Goal: Information Seeking & Learning: Learn about a topic

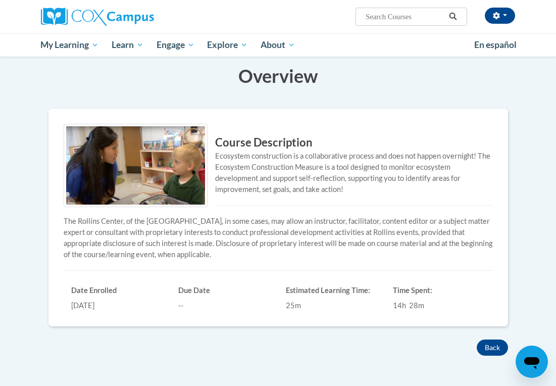
scroll to position [136, 0]
click at [419, 273] on div "Course Description Ecosystem construction is a collaborative process and does n…" at bounding box center [278, 216] width 444 height 187
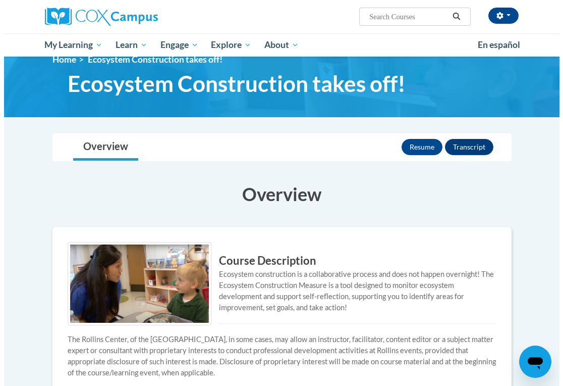
scroll to position [17, 0]
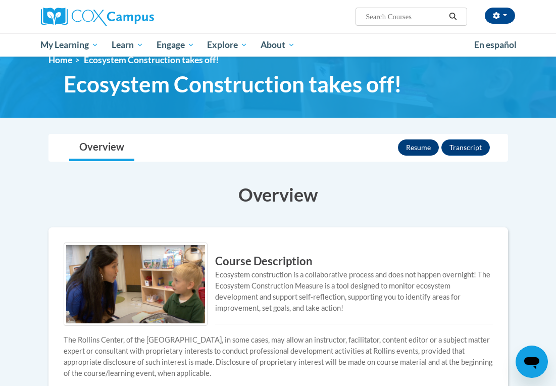
click at [420, 149] on button "Resume" at bounding box center [418, 147] width 41 height 16
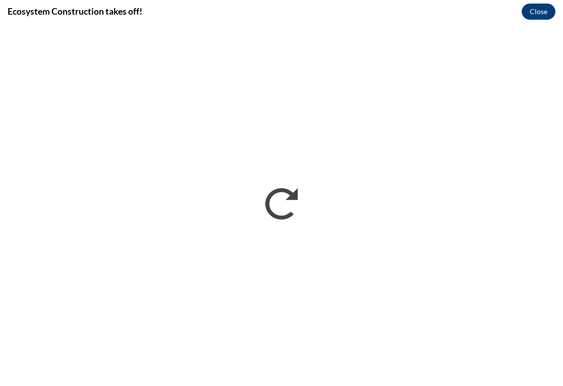
scroll to position [0, 0]
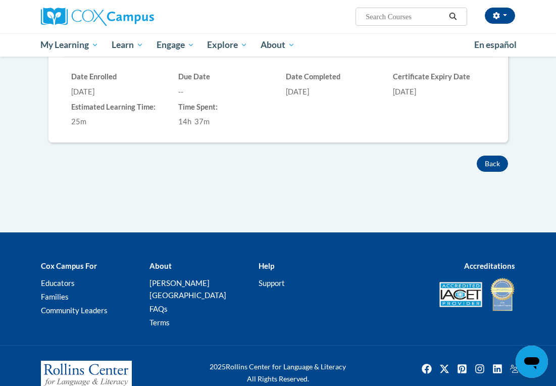
scroll to position [351, 0]
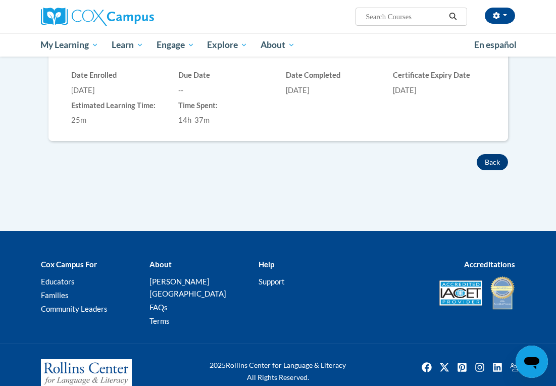
click at [487, 163] on button "Back" at bounding box center [492, 162] width 31 height 16
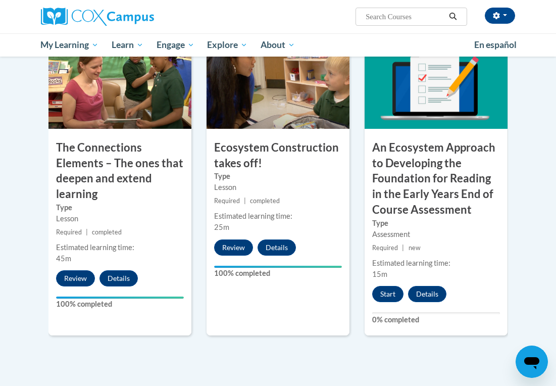
scroll to position [897, 0]
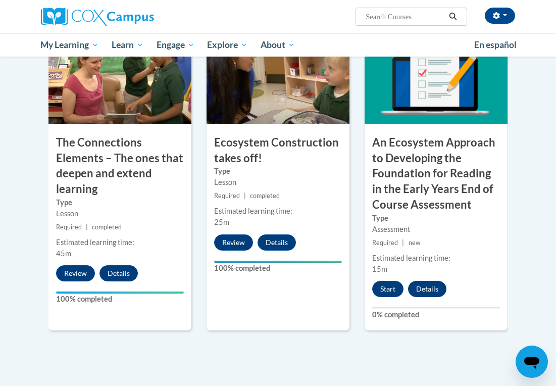
click at [431, 286] on button "Details" at bounding box center [427, 289] width 38 height 16
click at [393, 281] on button "Start" at bounding box center [387, 289] width 31 height 16
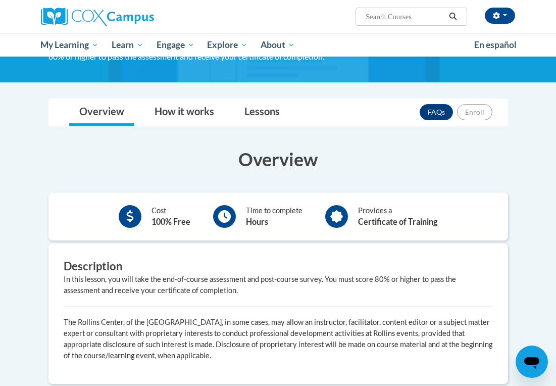
scroll to position [158, 0]
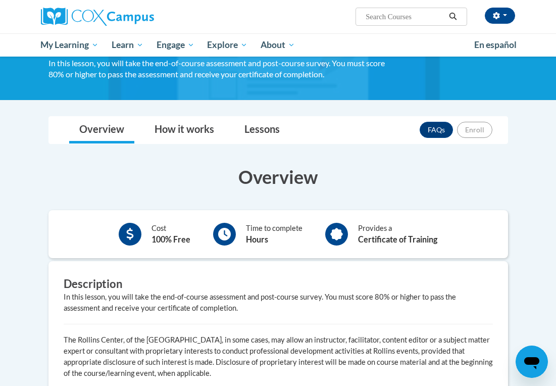
click at [348, 214] on div "Cost 100% Free Time to complete Hours Provides a Certificate of Training" at bounding box center [277, 234] width 459 height 48
click at [193, 129] on link "How it works" at bounding box center [184, 130] width 80 height 27
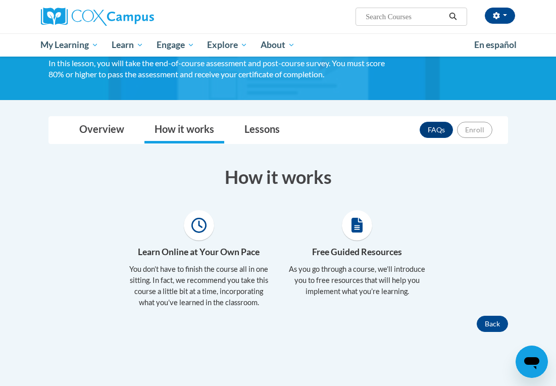
click at [395, 245] on h4 "Free Guided Resources" at bounding box center [357, 251] width 143 height 13
click at [269, 124] on link "Lessons" at bounding box center [262, 130] width 56 height 27
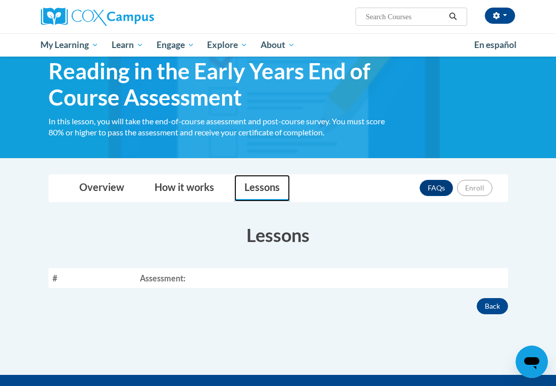
scroll to position [113, 0]
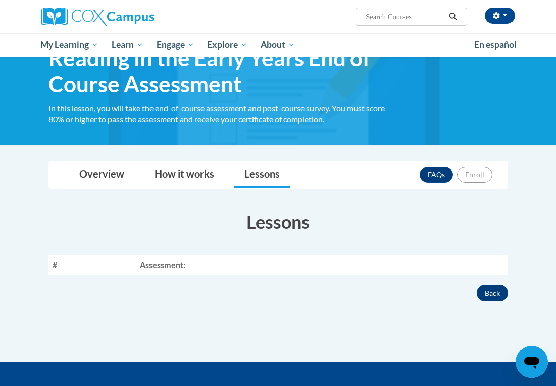
click at [498, 295] on button "Back" at bounding box center [492, 293] width 31 height 16
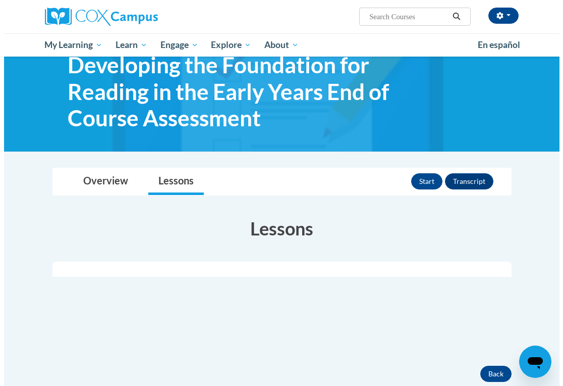
scroll to position [75, 0]
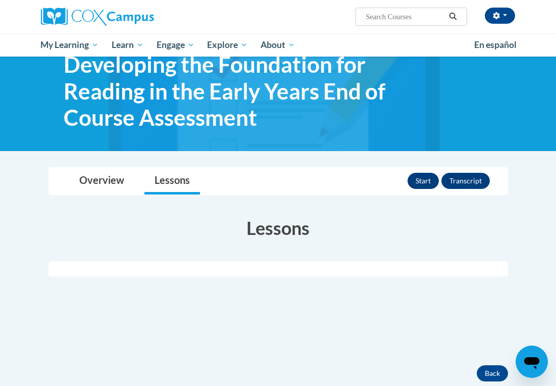
click at [422, 175] on button "Start" at bounding box center [422, 181] width 31 height 16
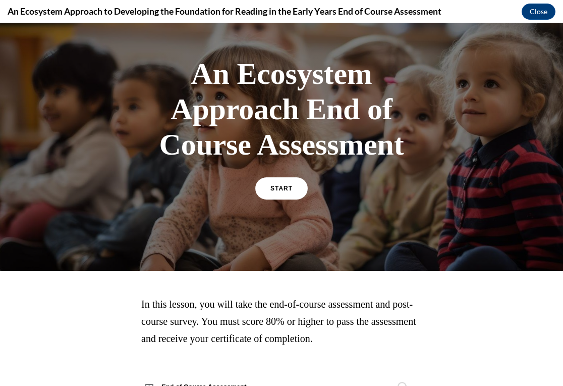
scroll to position [35, 0]
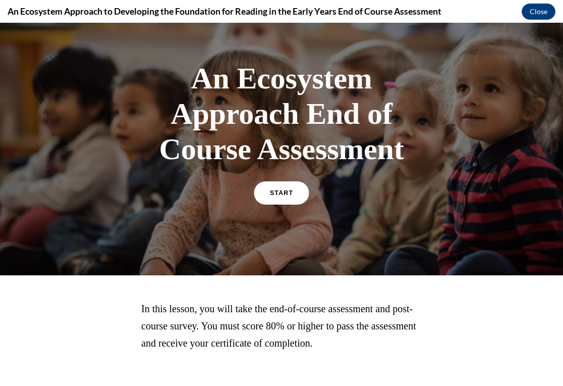
click at [278, 201] on link "START" at bounding box center [281, 192] width 55 height 23
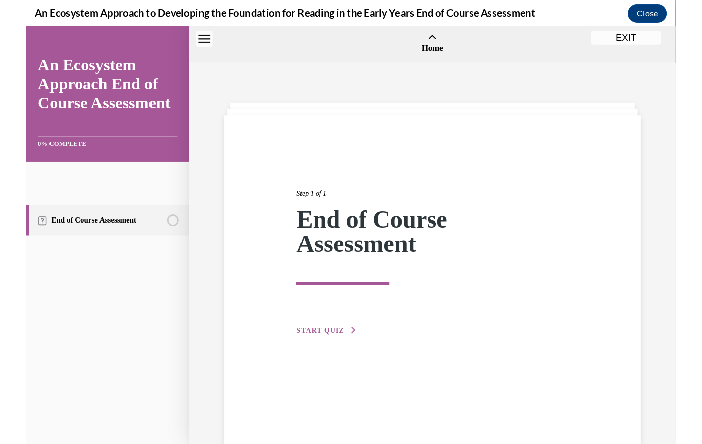
scroll to position [37, 0]
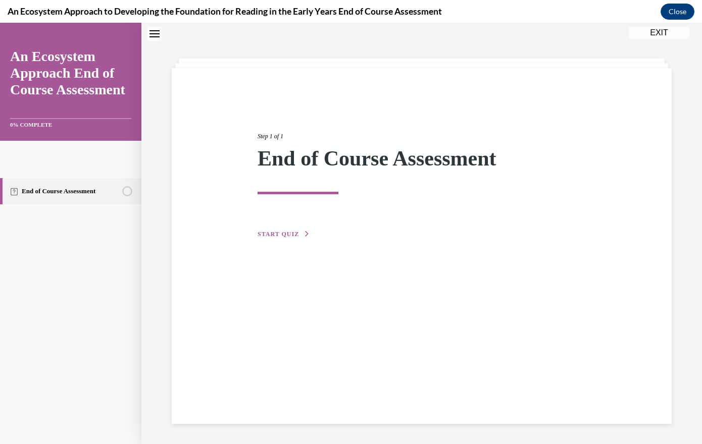
click at [299, 238] on span "START QUIZ" at bounding box center [277, 234] width 41 height 7
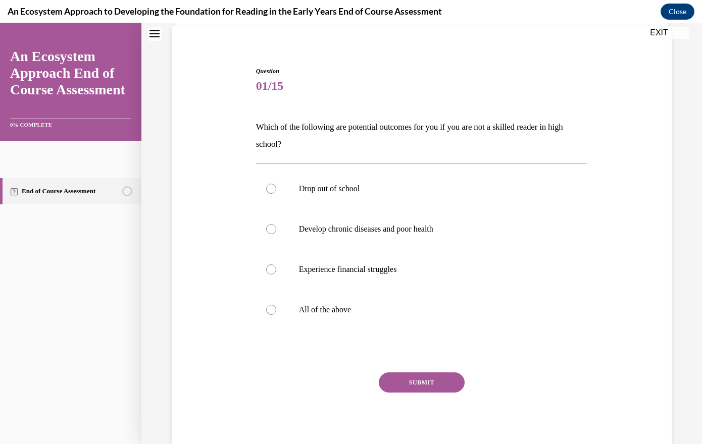
scroll to position [114, 0]
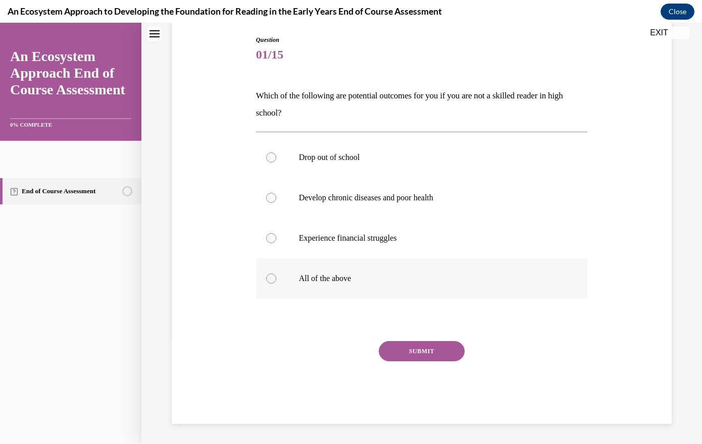
click at [276, 284] on div at bounding box center [271, 279] width 10 height 10
click at [276, 284] on input "All of the above" at bounding box center [271, 279] width 10 height 10
radio input "true"
click at [438, 361] on button "SUBMIT" at bounding box center [422, 351] width 86 height 20
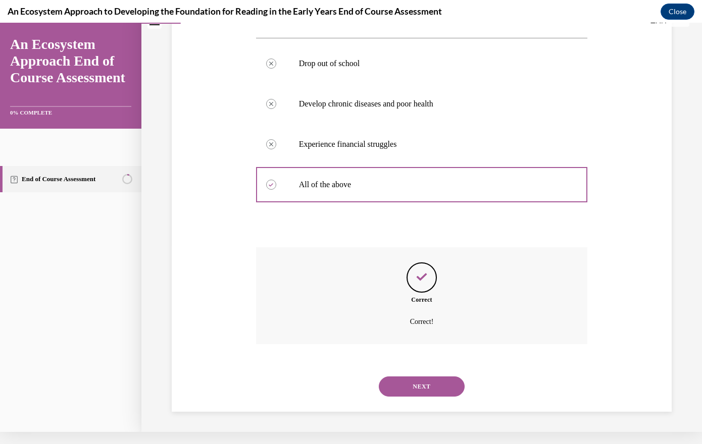
scroll to position [280, 0]
click at [430, 383] on button "NEXT" at bounding box center [422, 387] width 86 height 20
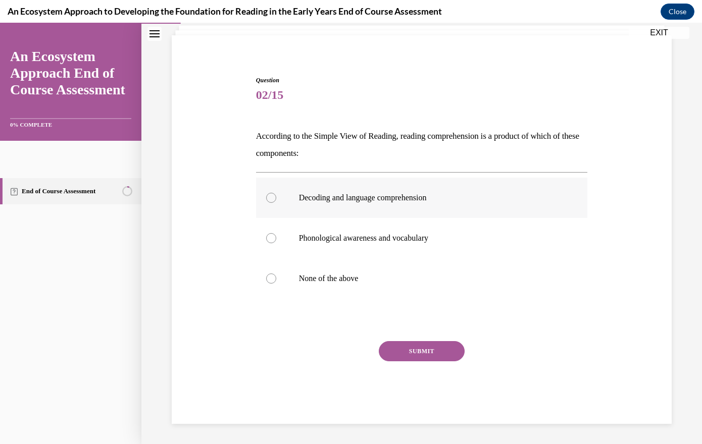
click at [309, 178] on label "Decoding and language comprehension" at bounding box center [422, 198] width 332 height 40
click at [276, 193] on input "Decoding and language comprehension" at bounding box center [271, 198] width 10 height 10
radio input "true"
click at [348, 218] on label "Phonological awareness and vocabulary" at bounding box center [422, 238] width 332 height 40
click at [276, 233] on input "Phonological awareness and vocabulary" at bounding box center [271, 238] width 10 height 10
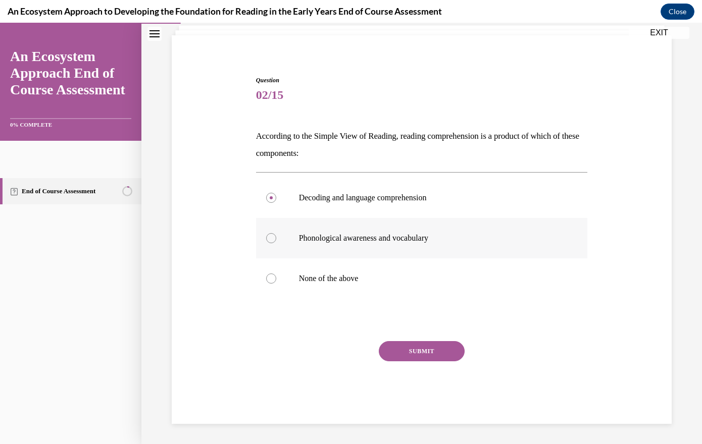
radio input "true"
click at [308, 188] on label "Decoding and language comprehension" at bounding box center [422, 198] width 332 height 40
click at [276, 193] on input "Decoding and language comprehension" at bounding box center [271, 198] width 10 height 10
radio input "true"
click at [410, 347] on button "SUBMIT" at bounding box center [422, 351] width 86 height 20
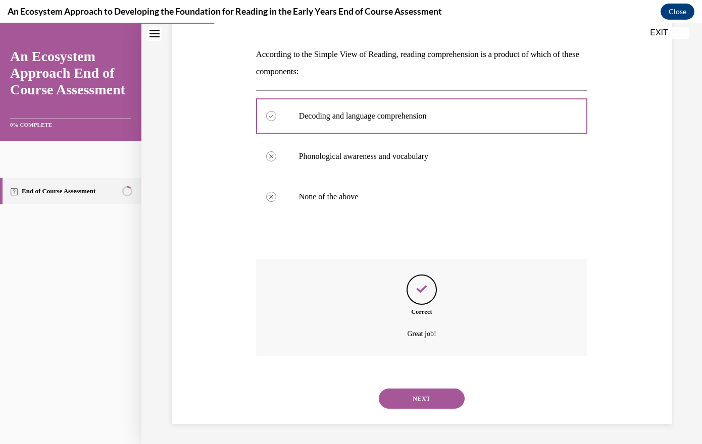
scroll to position [231, 0]
click at [438, 385] on button "NEXT" at bounding box center [422, 399] width 86 height 20
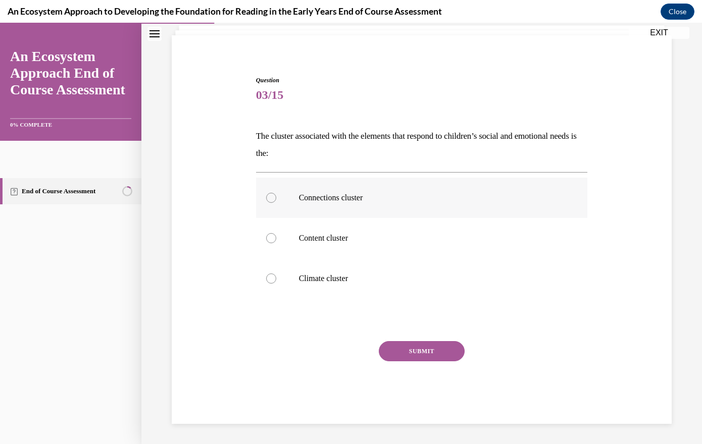
click at [276, 193] on div at bounding box center [271, 198] width 10 height 10
click at [276, 193] on input "Connections cluster" at bounding box center [271, 198] width 10 height 10
radio input "true"
click at [448, 344] on button "SUBMIT" at bounding box center [422, 351] width 86 height 20
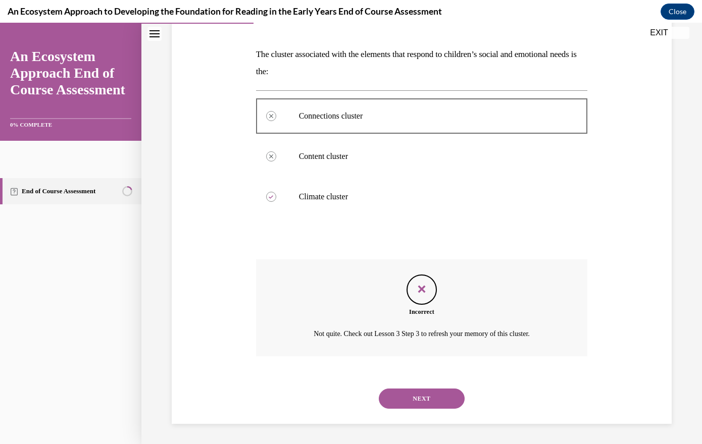
scroll to position [225, 0]
click at [444, 385] on button "NEXT" at bounding box center [422, 399] width 86 height 20
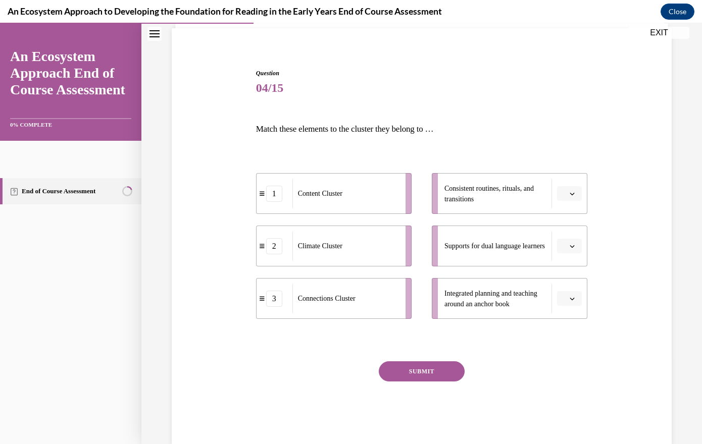
scroll to position [73, 0]
click at [555, 196] on span "button" at bounding box center [571, 192] width 7 height 7
click at [555, 195] on icon "button" at bounding box center [571, 193] width 5 height 6
click at [555, 200] on button "button" at bounding box center [569, 192] width 25 height 15
click at [549, 287] on div "1" at bounding box center [558, 279] width 29 height 20
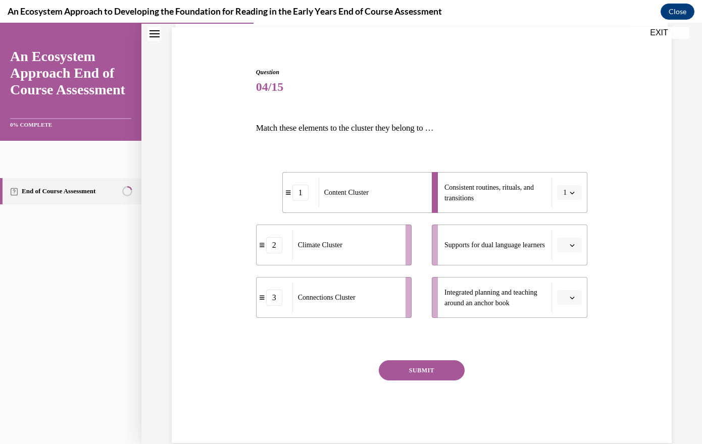
click at [555, 253] on button "button" at bounding box center [569, 245] width 25 height 15
click at [554, 385] on span "3" at bounding box center [554, 382] width 4 height 8
click at [555, 299] on icon "button" at bounding box center [572, 298] width 5 height 3
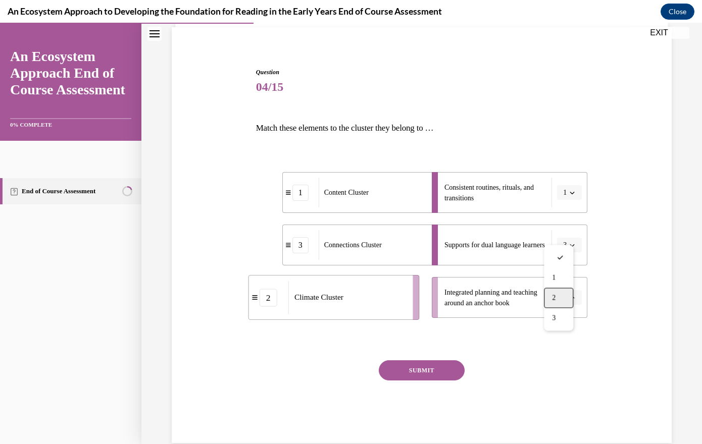
click at [555, 305] on div "2" at bounding box center [558, 298] width 29 height 20
click at [555, 249] on span "button" at bounding box center [571, 245] width 7 height 7
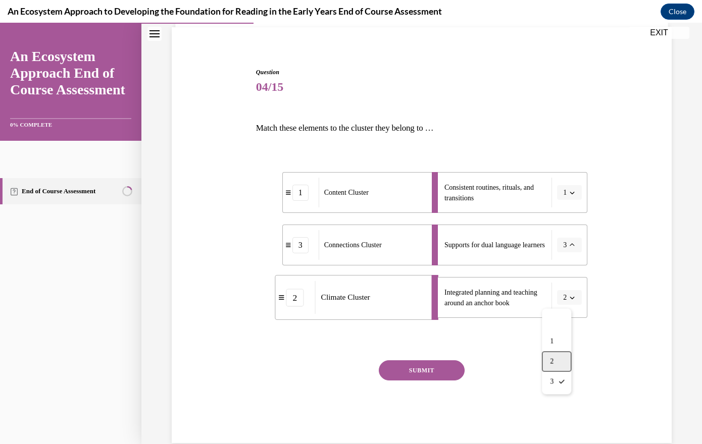
click at [551, 372] on div "2" at bounding box center [556, 361] width 29 height 20
click at [555, 300] on icon "button" at bounding box center [571, 297] width 5 height 5
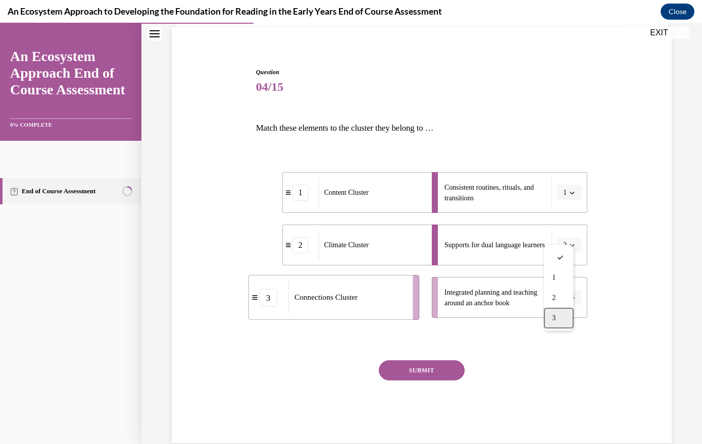
click at [555, 322] on span "3" at bounding box center [554, 318] width 4 height 8
click at [555, 196] on span "button" at bounding box center [571, 192] width 7 height 7
click at [553, 330] on div "3" at bounding box center [556, 319] width 29 height 20
click at [555, 305] on button "button" at bounding box center [569, 297] width 25 height 15
click at [555, 288] on div "1" at bounding box center [558, 278] width 29 height 20
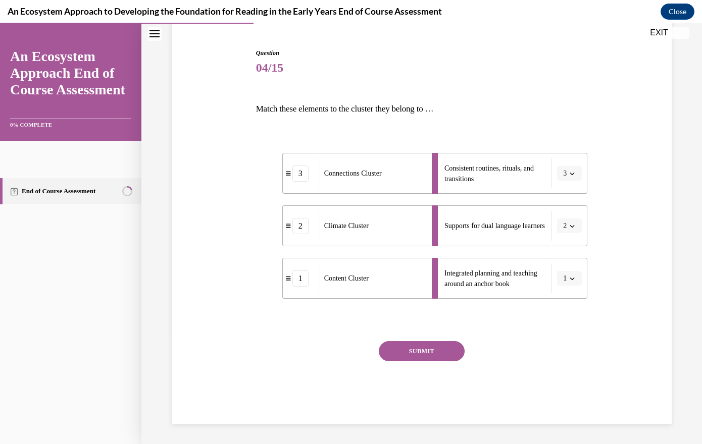
scroll to position [122, 0]
click at [555, 181] on button "3" at bounding box center [569, 173] width 25 height 15
click at [555, 260] on div "2" at bounding box center [556, 250] width 29 height 20
click at [555, 229] on icon "button" at bounding box center [571, 226] width 5 height 5
click at [555, 336] on span "3" at bounding box center [554, 332] width 4 height 8
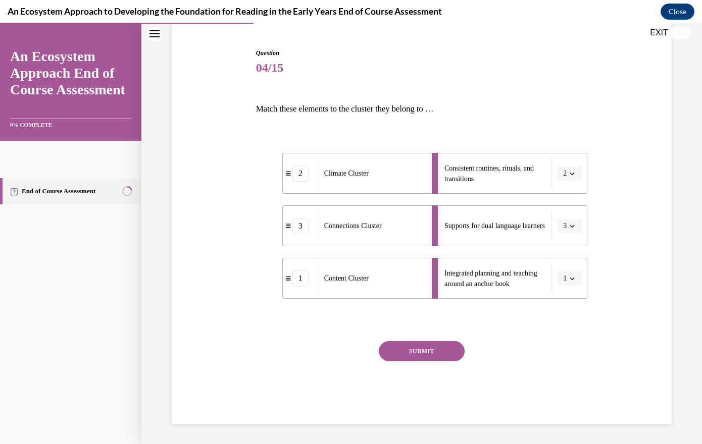
click at [450, 361] on button "SUBMIT" at bounding box center [422, 351] width 86 height 20
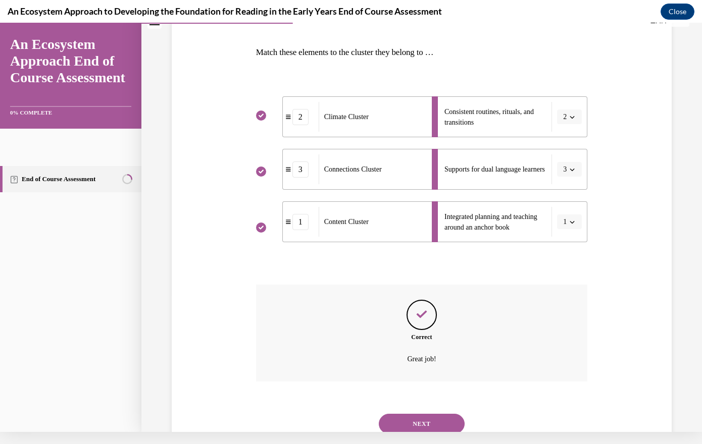
scroll to position [266, 0]
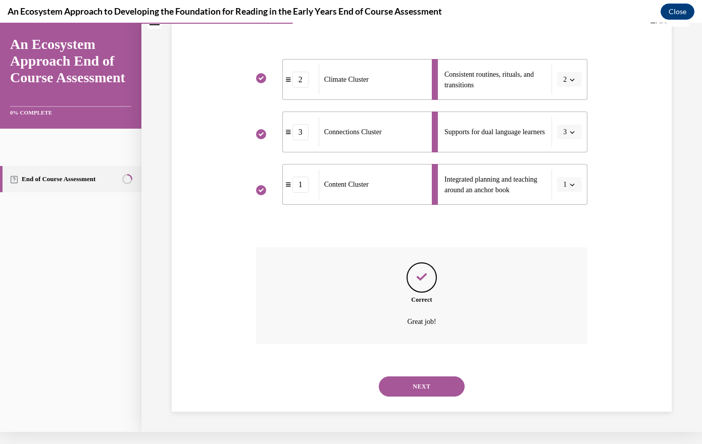
click at [453, 377] on button "NEXT" at bounding box center [422, 387] width 86 height 20
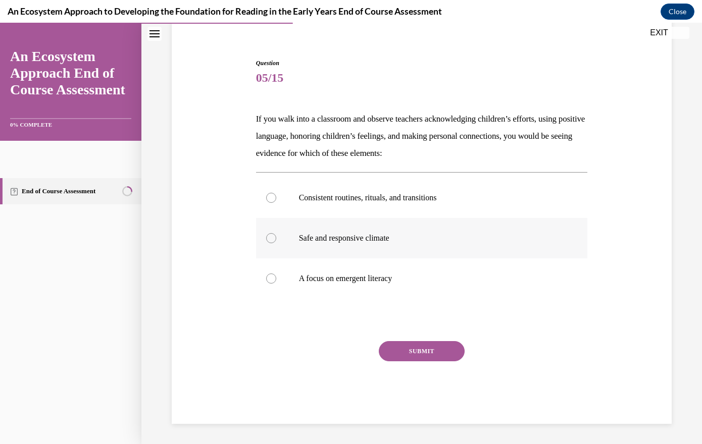
click at [276, 235] on div at bounding box center [271, 238] width 10 height 10
click at [276, 235] on input "Safe and responsive climate" at bounding box center [271, 238] width 10 height 10
radio input "true"
click at [419, 361] on button "SUBMIT" at bounding box center [422, 351] width 86 height 20
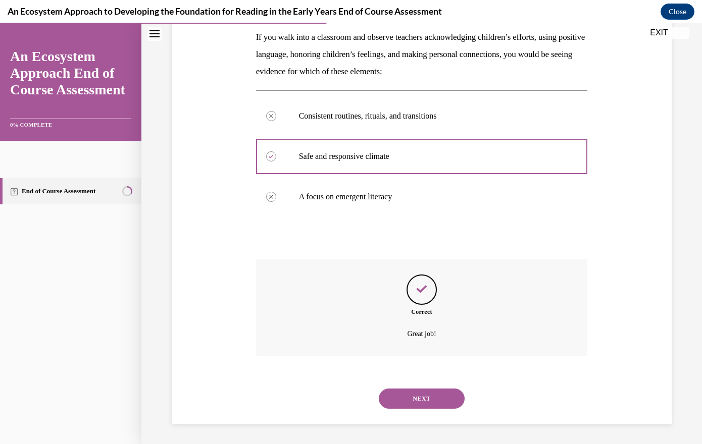
scroll to position [248, 0]
click at [437, 385] on button "NEXT" at bounding box center [422, 399] width 86 height 20
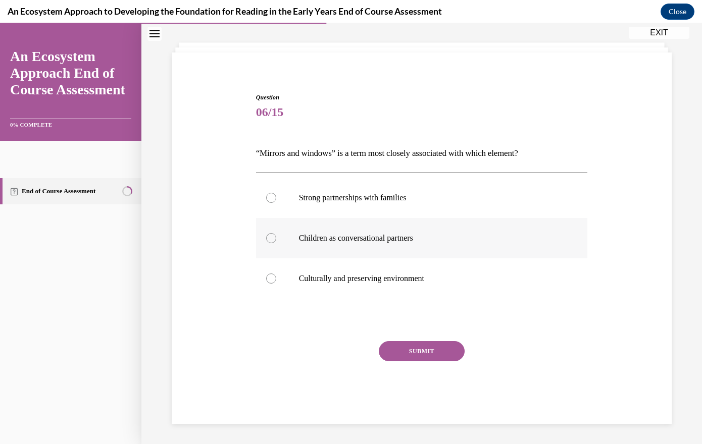
click at [276, 233] on div at bounding box center [271, 238] width 10 height 10
click at [276, 233] on input "Children as conversational partners" at bounding box center [271, 238] width 10 height 10
radio input "true"
click at [405, 350] on button "SUBMIT" at bounding box center [422, 351] width 86 height 20
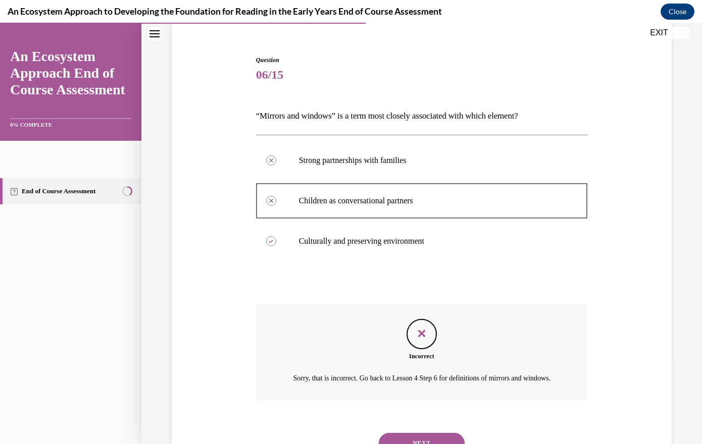
scroll to position [226, 0]
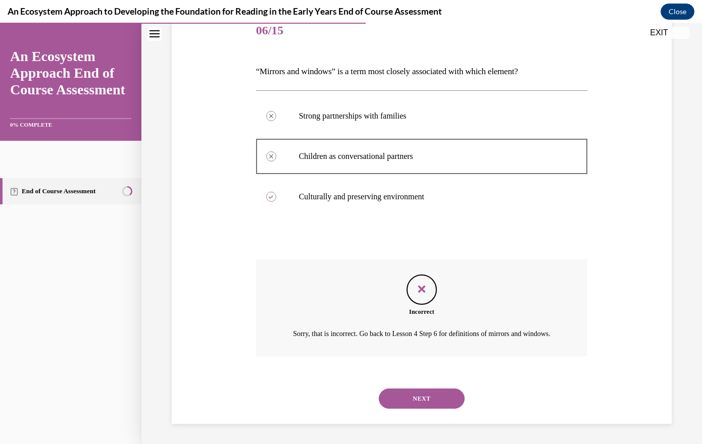
click at [450, 385] on button "NEXT" at bounding box center [422, 399] width 86 height 20
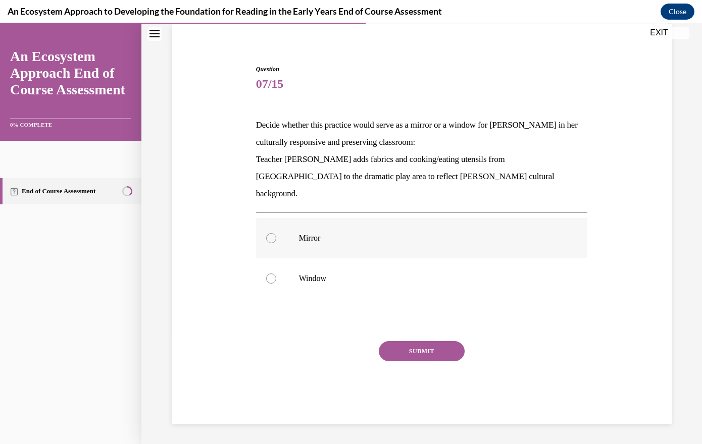
click at [276, 233] on div at bounding box center [271, 238] width 10 height 10
click at [276, 233] on input "Mirror" at bounding box center [271, 238] width 10 height 10
radio input "true"
click at [402, 350] on button "SUBMIT" at bounding box center [422, 351] width 86 height 20
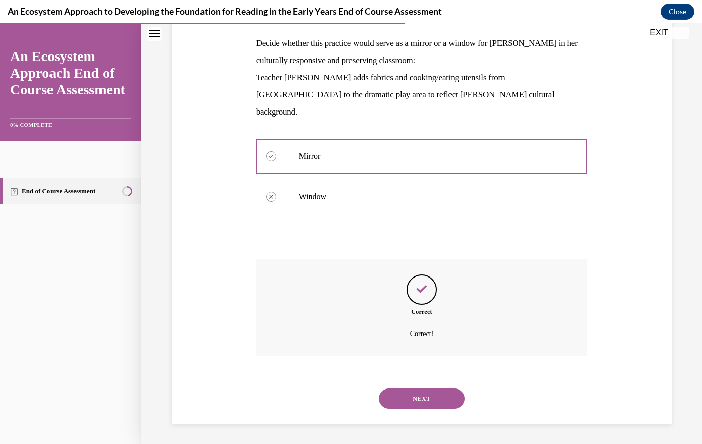
scroll to position [217, 0]
click at [439, 385] on button "NEXT" at bounding box center [422, 399] width 86 height 20
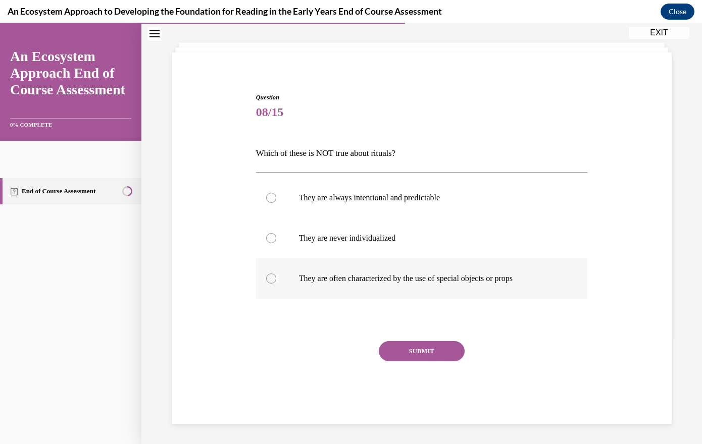
click at [300, 268] on label "They are often characterized by the use of special objects or props" at bounding box center [422, 278] width 332 height 40
click at [276, 274] on input "They are often characterized by the use of special objects or props" at bounding box center [271, 279] width 10 height 10
radio input "true"
click at [430, 349] on button "SUBMIT" at bounding box center [422, 351] width 86 height 20
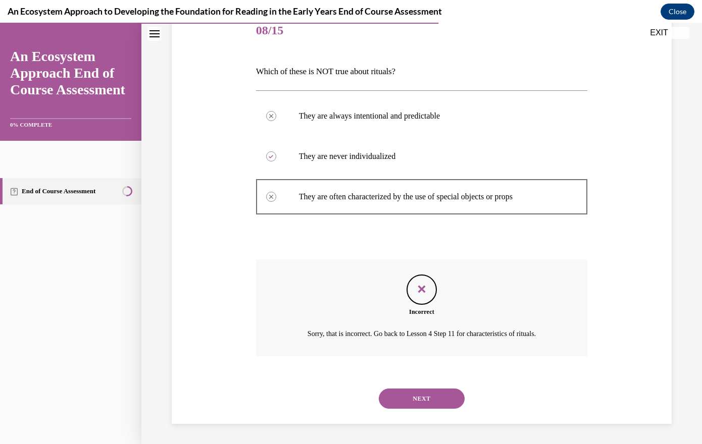
scroll to position [238, 0]
click at [430, 385] on button "NEXT" at bounding box center [422, 399] width 86 height 20
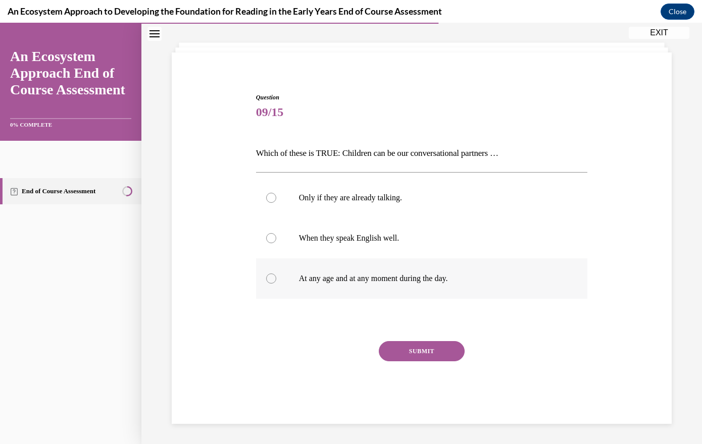
click at [300, 270] on label "At any age and at any moment during the day." at bounding box center [422, 278] width 332 height 40
click at [276, 274] on input "At any age and at any moment during the day." at bounding box center [271, 279] width 10 height 10
radio input "true"
click at [441, 344] on button "SUBMIT" at bounding box center [422, 351] width 86 height 20
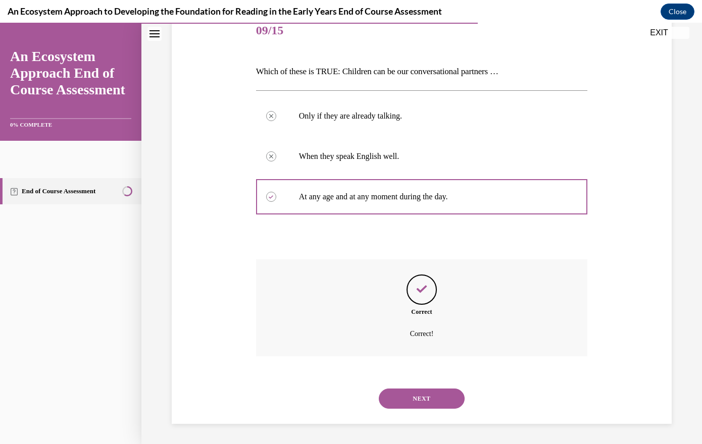
scroll to position [214, 0]
click at [418, 385] on button "NEXT" at bounding box center [422, 399] width 86 height 20
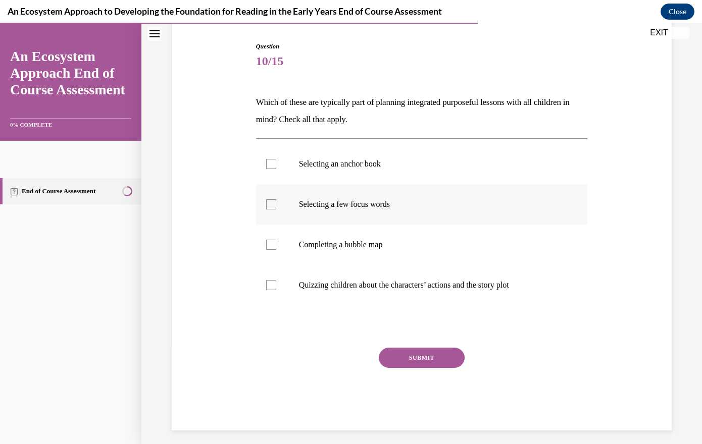
scroll to position [129, 0]
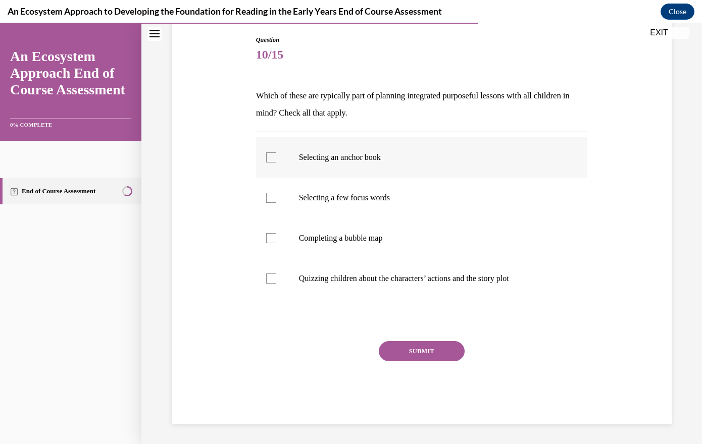
click at [276, 163] on div at bounding box center [271, 157] width 10 height 10
click at [276, 163] on input "Selecting an anchor book" at bounding box center [271, 157] width 10 height 10
checkbox input "true"
click at [297, 218] on label "Selecting a few focus words" at bounding box center [422, 198] width 332 height 40
click at [276, 203] on input "Selecting a few focus words" at bounding box center [271, 198] width 10 height 10
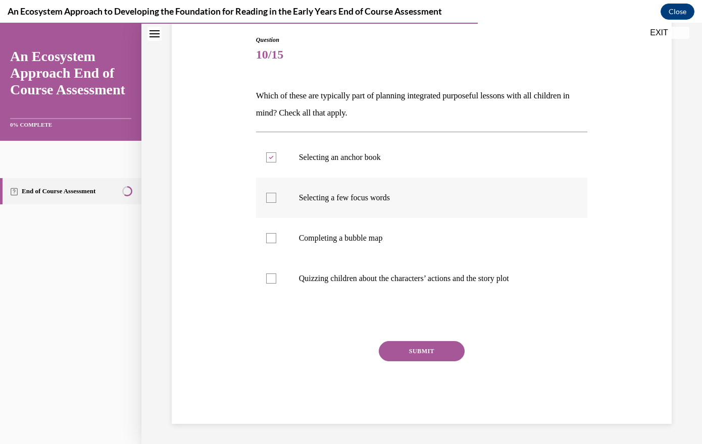
checkbox input "true"
click at [276, 243] on div at bounding box center [271, 238] width 10 height 10
click at [276, 243] on input "Completing a bubble map" at bounding box center [271, 238] width 10 height 10
checkbox input "true"
click at [415, 361] on button "SUBMIT" at bounding box center [422, 351] width 86 height 20
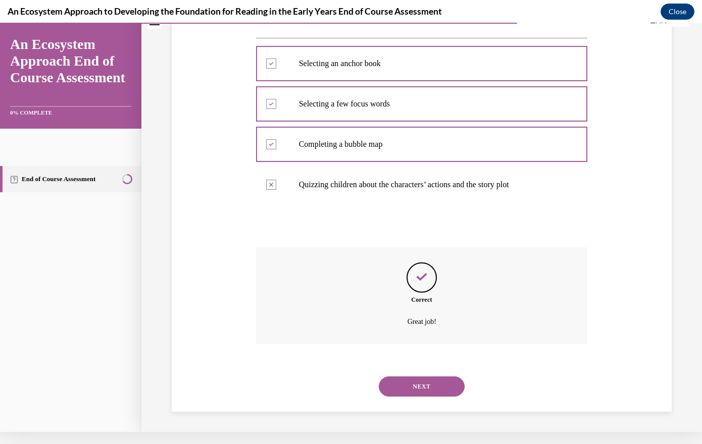
scroll to position [292, 0]
click at [426, 380] on button "NEXT" at bounding box center [422, 387] width 86 height 20
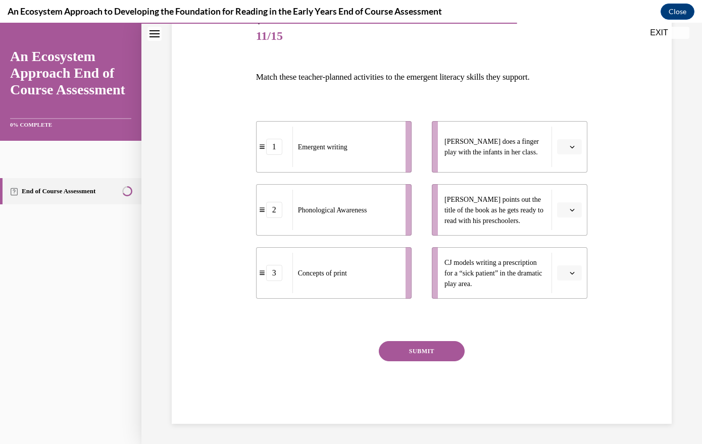
scroll to position [142, 0]
click at [555, 154] on button "button" at bounding box center [569, 146] width 25 height 15
click at [555, 229] on div "1" at bounding box center [558, 228] width 29 height 20
click at [555, 277] on span "button" at bounding box center [571, 273] width 7 height 7
click at [555, 369] on div "1" at bounding box center [558, 359] width 29 height 20
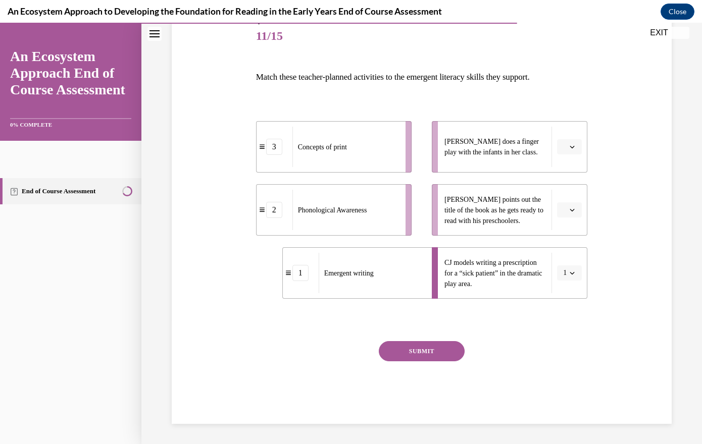
click at [555, 149] on icon "button" at bounding box center [571, 146] width 5 height 5
click at [550, 279] on div "3" at bounding box center [558, 268] width 29 height 20
click at [555, 213] on icon "button" at bounding box center [571, 209] width 5 height 5
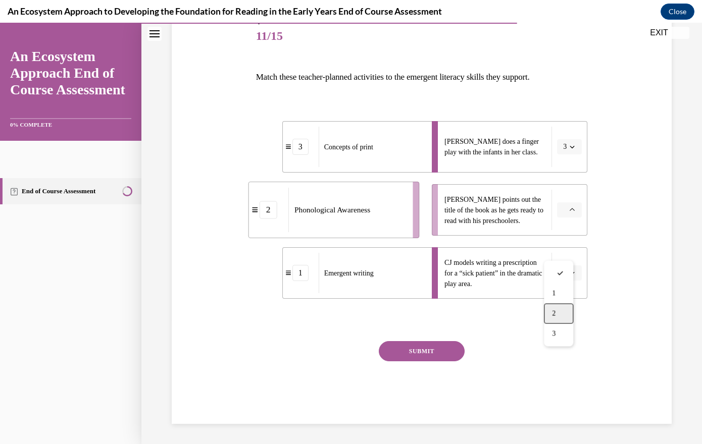
click at [555, 317] on span "2" at bounding box center [554, 313] width 4 height 8
click at [445, 361] on button "SUBMIT" at bounding box center [422, 351] width 86 height 20
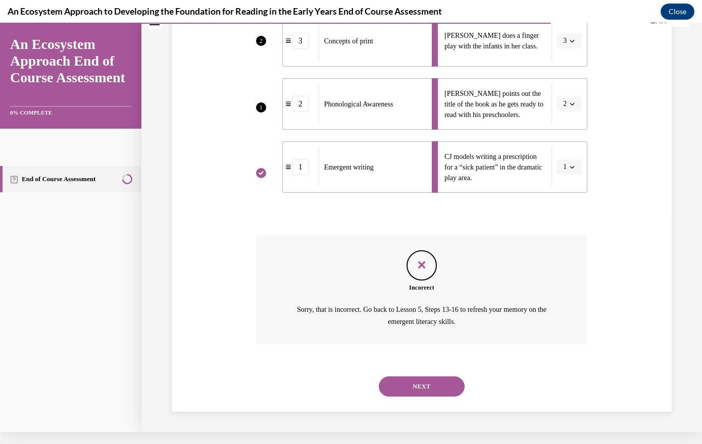
scroll to position [304, 0]
click at [429, 385] on button "NEXT" at bounding box center [422, 387] width 86 height 20
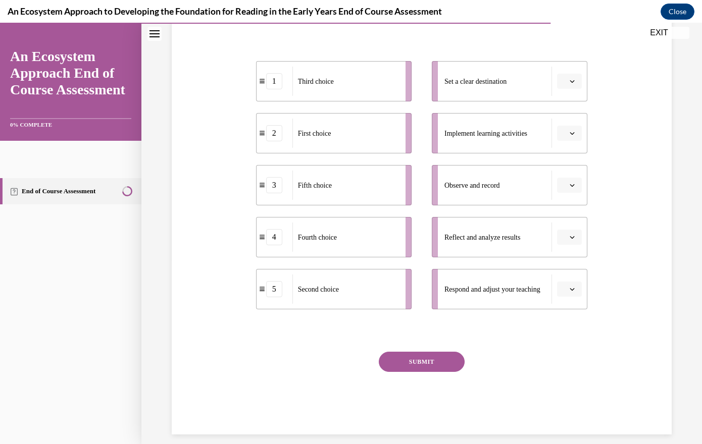
scroll to position [185, 0]
click at [555, 83] on icon "button" at bounding box center [571, 80] width 5 height 5
click at [555, 194] on div "2" at bounding box center [558, 187] width 29 height 20
click at [555, 135] on icon "button" at bounding box center [571, 132] width 5 height 5
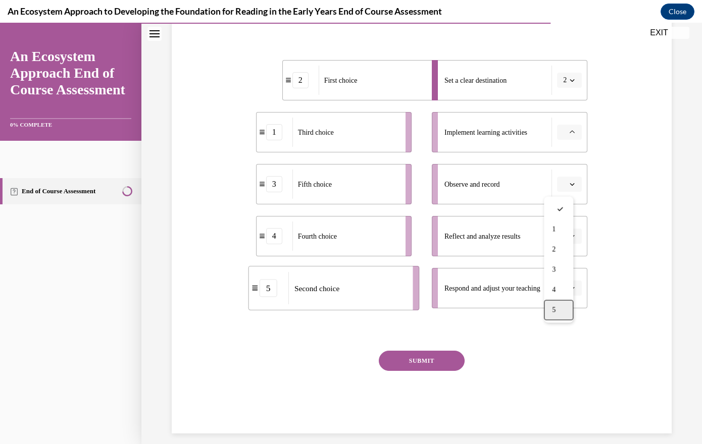
click at [555, 314] on span "5" at bounding box center [554, 310] width 4 height 8
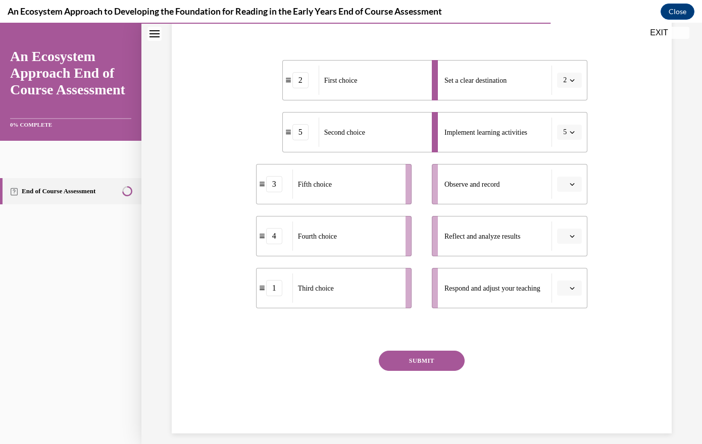
click at [555, 186] on icon "button" at bounding box center [572, 184] width 5 height 3
click at [555, 296] on span "1" at bounding box center [554, 292] width 4 height 8
click at [555, 244] on button "button" at bounding box center [569, 236] width 25 height 15
click at [555, 250] on div "4" at bounding box center [558, 240] width 29 height 20
click at [555, 293] on span "Please select an option" at bounding box center [565, 288] width 4 height 10
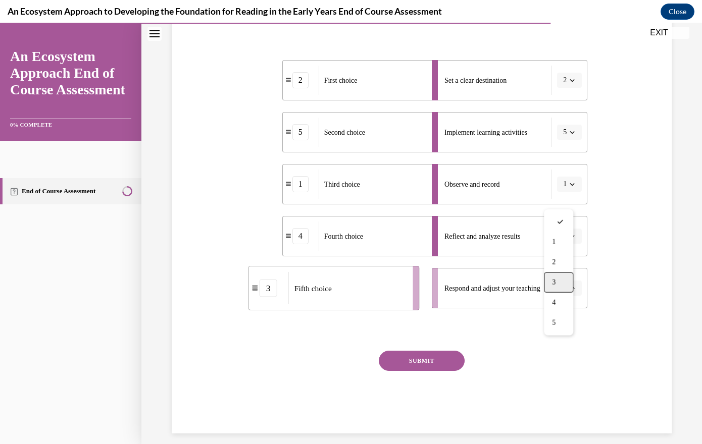
click at [555, 293] on div "3" at bounding box center [558, 283] width 29 height 20
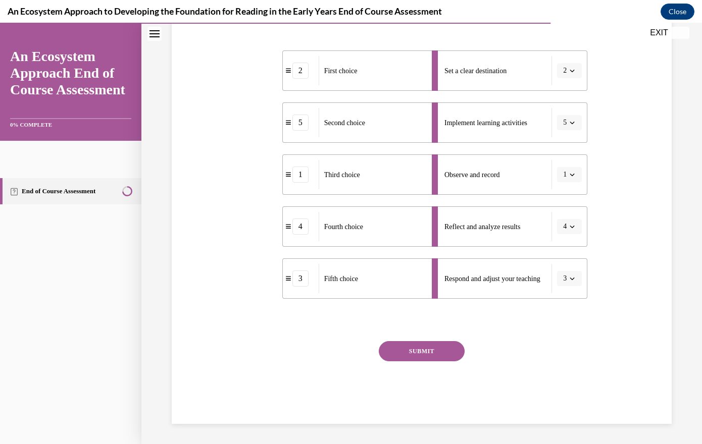
click at [449, 361] on button "SUBMIT" at bounding box center [422, 351] width 86 height 20
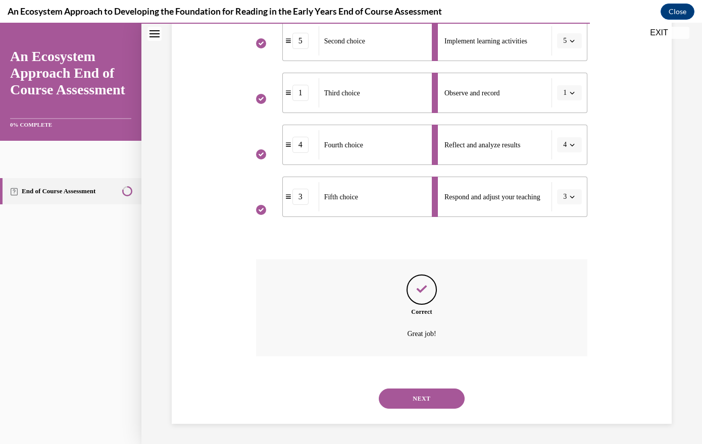
scroll to position [373, 0]
click at [431, 385] on button "NEXT" at bounding box center [422, 399] width 86 height 20
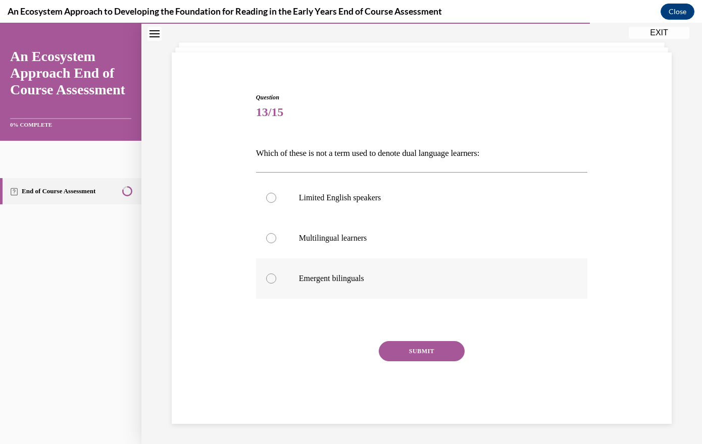
click at [276, 274] on div at bounding box center [271, 279] width 10 height 10
click at [276, 274] on input "Emergent bilinguals" at bounding box center [271, 279] width 10 height 10
radio input "true"
click at [276, 193] on div at bounding box center [271, 198] width 10 height 10
click at [276, 193] on input "Limited English speakers" at bounding box center [271, 198] width 10 height 10
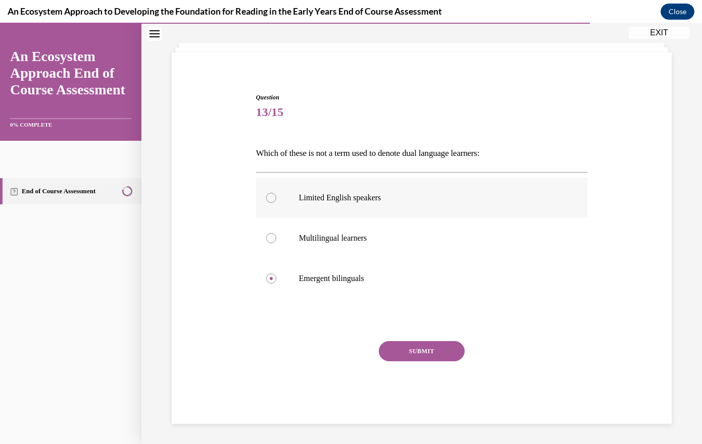
radio input "true"
click at [432, 350] on button "SUBMIT" at bounding box center [422, 351] width 86 height 20
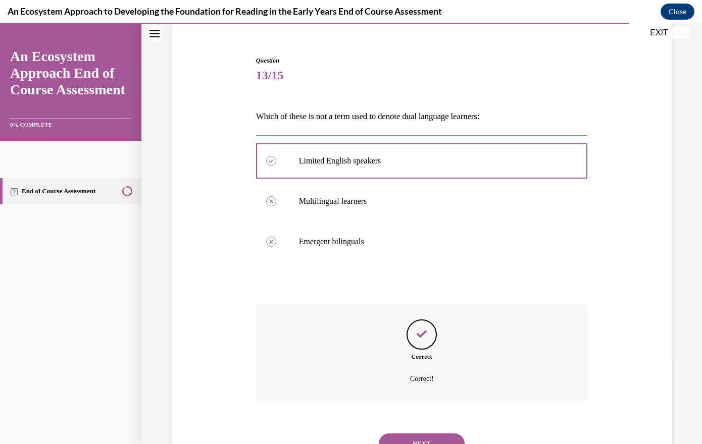
scroll to position [214, 0]
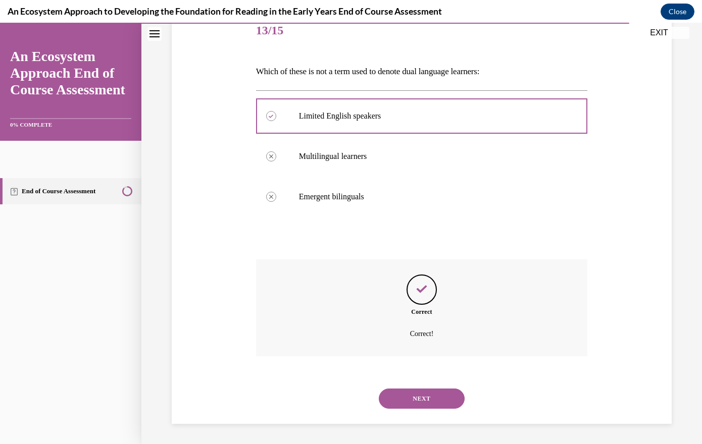
click at [427, 385] on button "NEXT" at bounding box center [422, 399] width 86 height 20
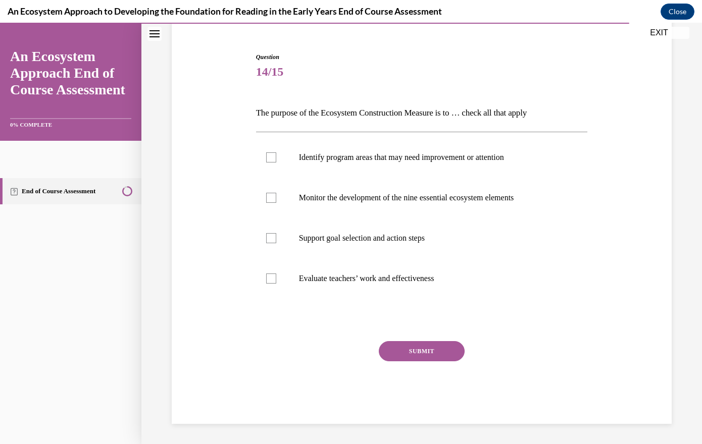
scroll to position [95, 0]
click at [276, 163] on div at bounding box center [271, 157] width 10 height 10
click at [276, 163] on input "Identify program areas that may need improvement or attention" at bounding box center [271, 157] width 10 height 10
checkbox input "true"
click at [276, 203] on div at bounding box center [271, 198] width 10 height 10
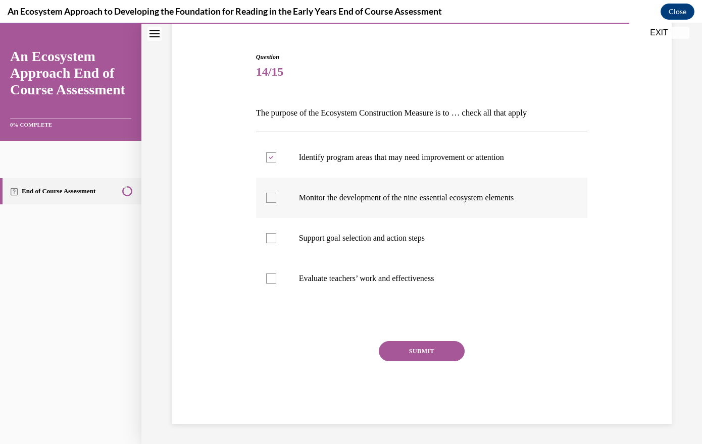
click at [276, 203] on input "Monitor the development of the nine essential ecosystem elements" at bounding box center [271, 198] width 10 height 10
checkbox input "true"
click at [276, 243] on div at bounding box center [271, 238] width 10 height 10
click at [276, 243] on input "Support goal selection and action steps" at bounding box center [271, 238] width 10 height 10
checkbox input "true"
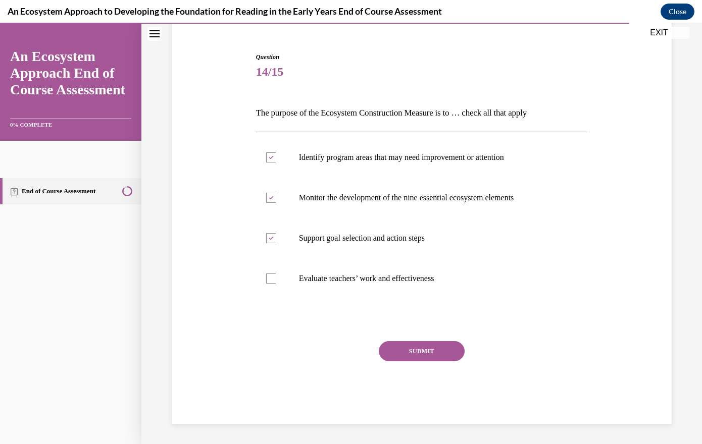
scroll to position [124, 0]
click at [416, 361] on button "SUBMIT" at bounding box center [422, 351] width 86 height 20
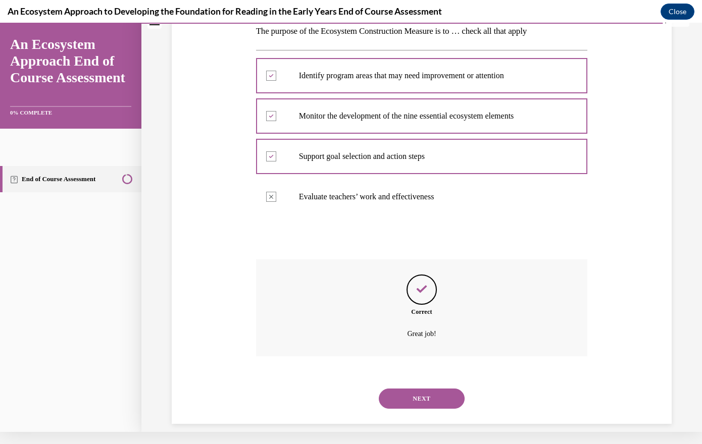
scroll to position [287, 0]
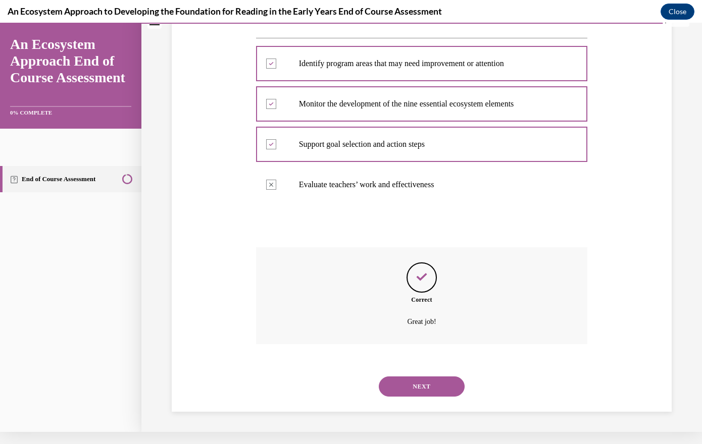
click at [435, 380] on button "NEXT" at bounding box center [422, 387] width 86 height 20
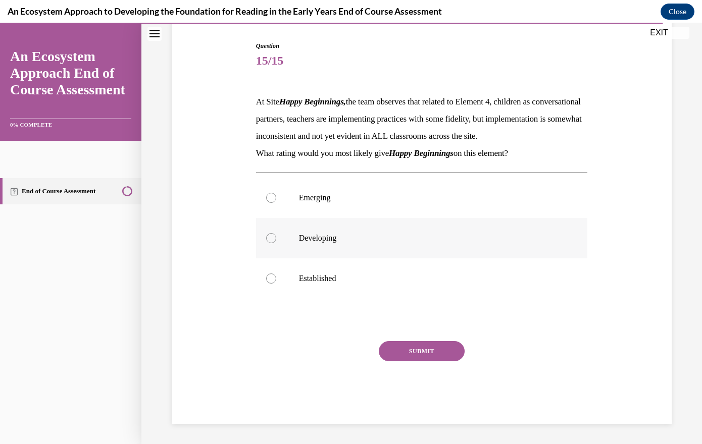
scroll to position [106, 0]
click at [276, 203] on div at bounding box center [271, 198] width 10 height 10
click at [276, 203] on input "Emerging" at bounding box center [271, 198] width 10 height 10
radio input "true"
click at [452, 361] on button "SUBMIT" at bounding box center [422, 351] width 86 height 20
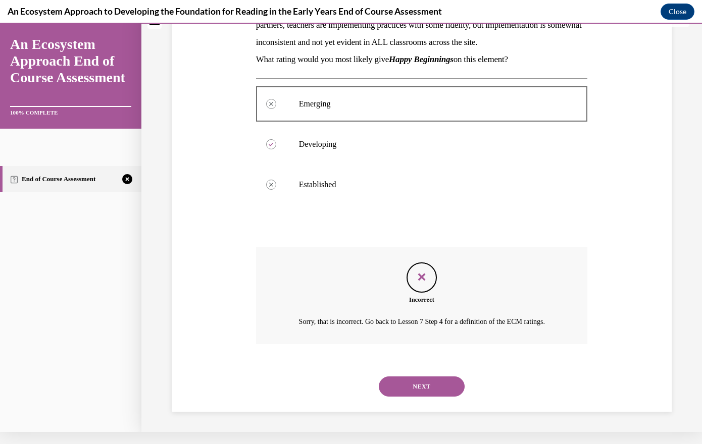
scroll to position [294, 0]
click at [435, 377] on button "NEXT" at bounding box center [422, 387] width 86 height 20
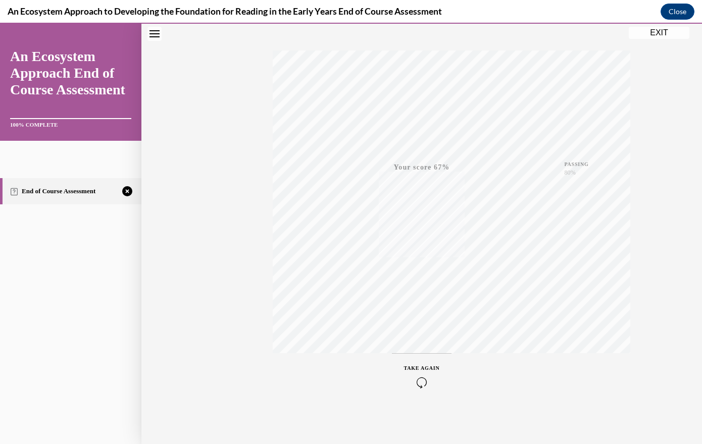
scroll to position [195, 0]
click at [555, 6] on button "Close" at bounding box center [677, 12] width 34 height 16
